Goal: Task Accomplishment & Management: Use online tool/utility

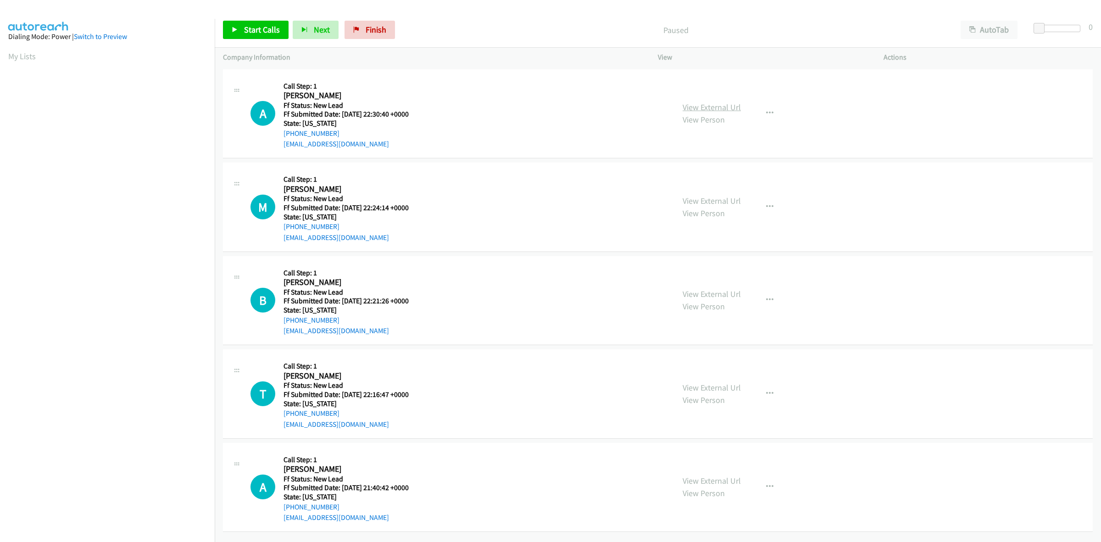
click at [709, 106] on link "View External Url" at bounding box center [712, 107] width 58 height 11
click at [711, 200] on link "View External Url" at bounding box center [712, 200] width 58 height 11
click at [694, 295] on link "View External Url" at bounding box center [712, 294] width 58 height 11
click at [254, 26] on span "Start Calls" at bounding box center [262, 29] width 36 height 11
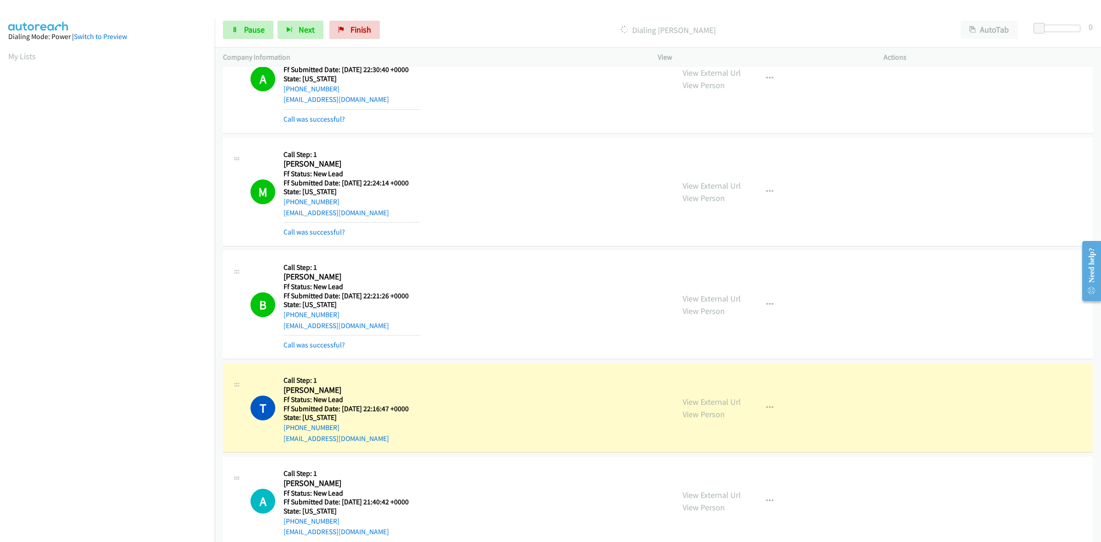
scroll to position [57, 0]
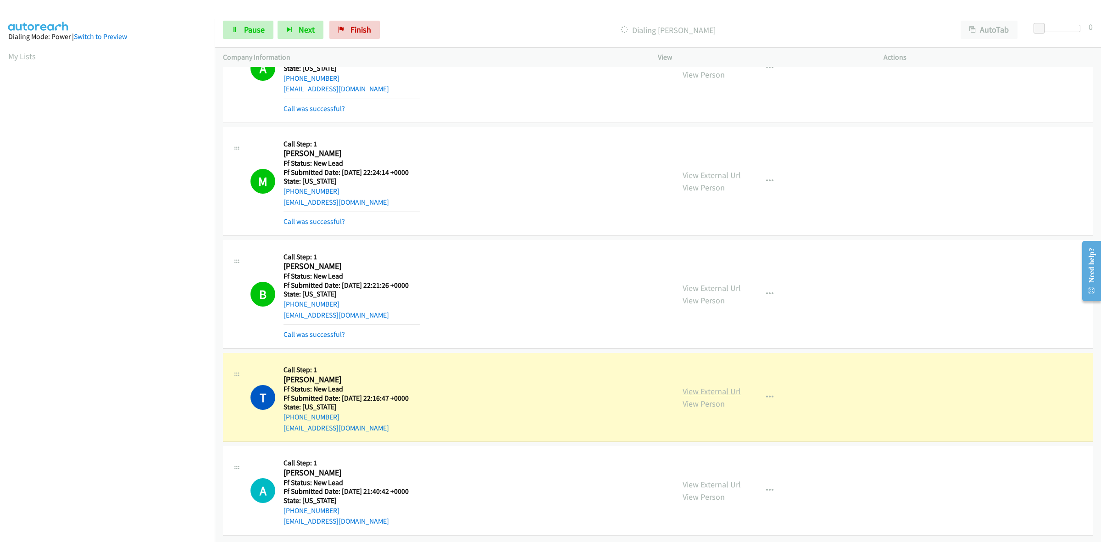
click at [730, 392] on link "View External Url" at bounding box center [712, 391] width 58 height 11
click at [723, 479] on link "View External Url" at bounding box center [712, 484] width 58 height 11
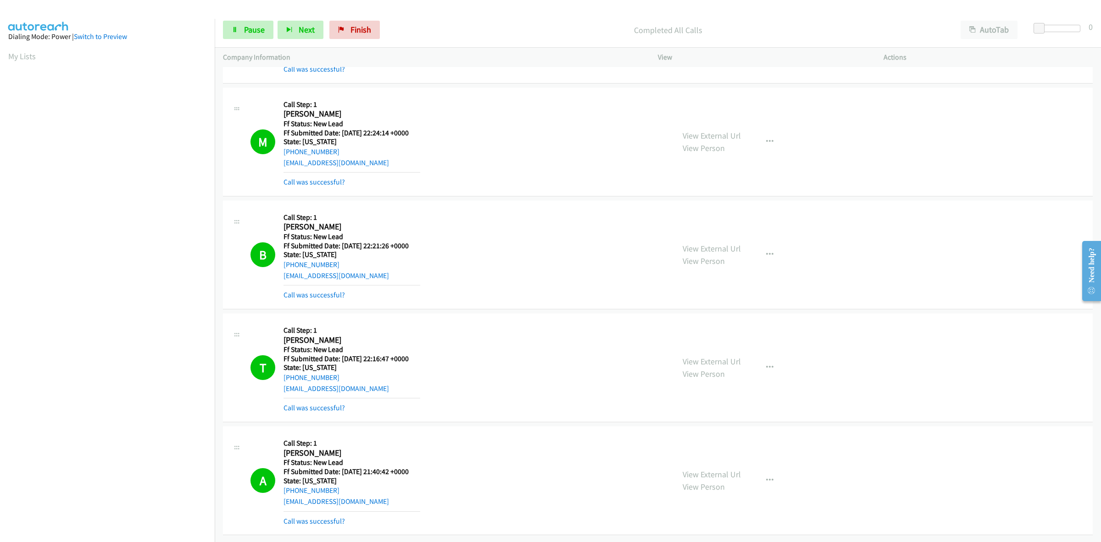
scroll to position [133, 0]
drag, startPoint x: 239, startPoint y: 30, endPoint x: 232, endPoint y: 31, distance: 6.5
click at [239, 30] on link "Pause" at bounding box center [248, 30] width 50 height 18
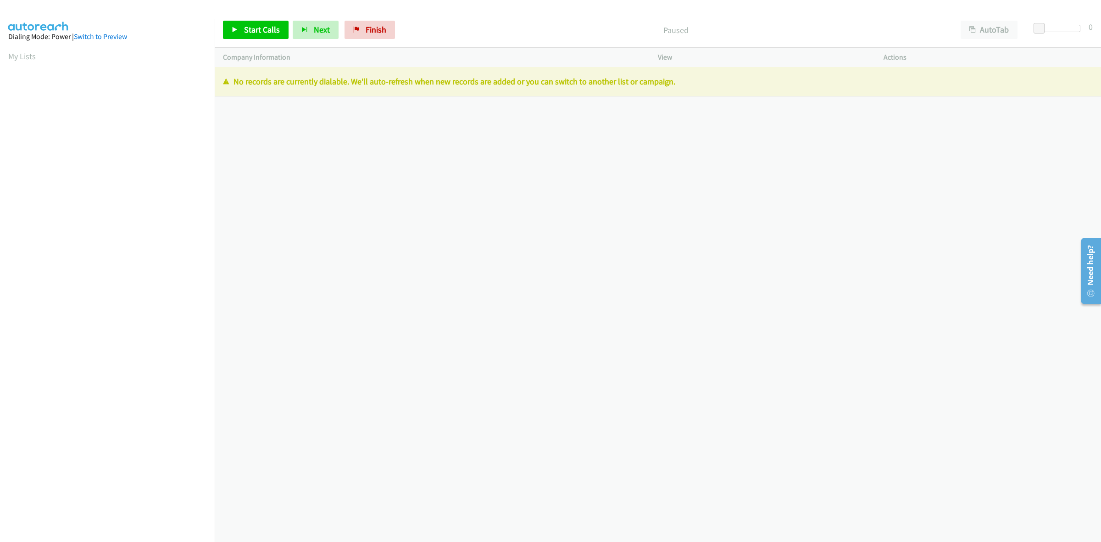
drag, startPoint x: 978, startPoint y: 189, endPoint x: 737, endPoint y: 157, distance: 243.0
click at [977, 191] on div "+1 415-964-1034 Call failed - Please reload the list and try again The Callbar …" at bounding box center [658, 304] width 886 height 475
click at [379, 33] on span "Finish" at bounding box center [376, 29] width 21 height 11
